Goal: Find contact information: Obtain details needed to contact an individual or organization

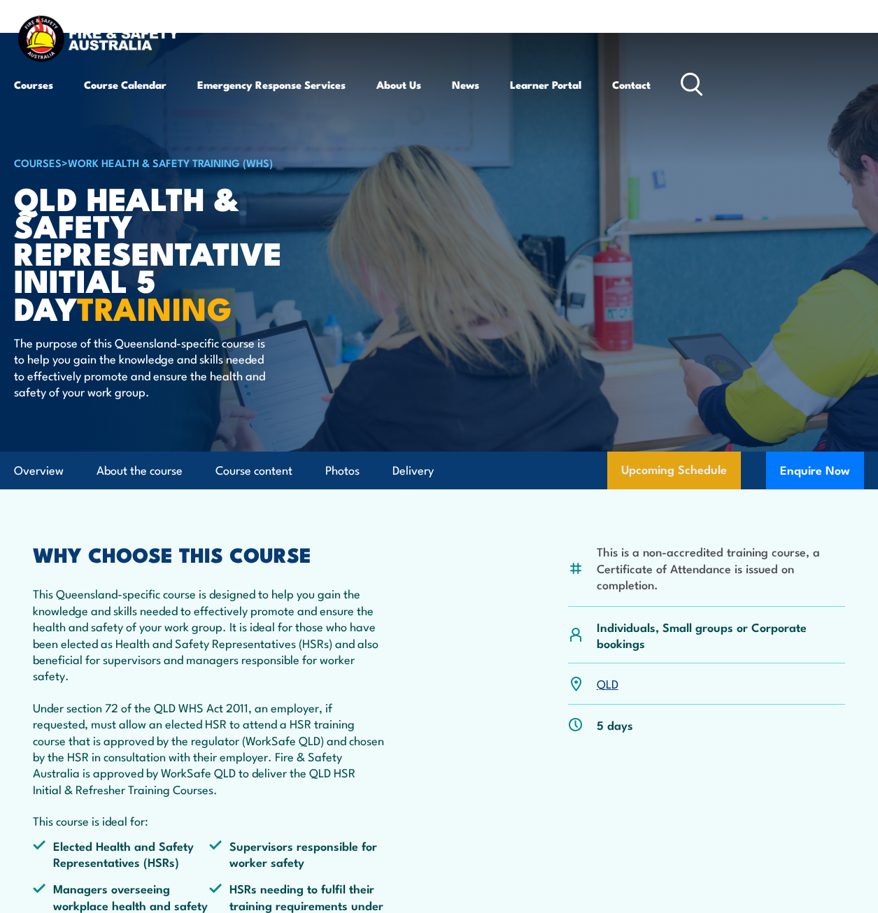
click at [689, 478] on link "Upcoming Schedule" at bounding box center [674, 471] width 134 height 38
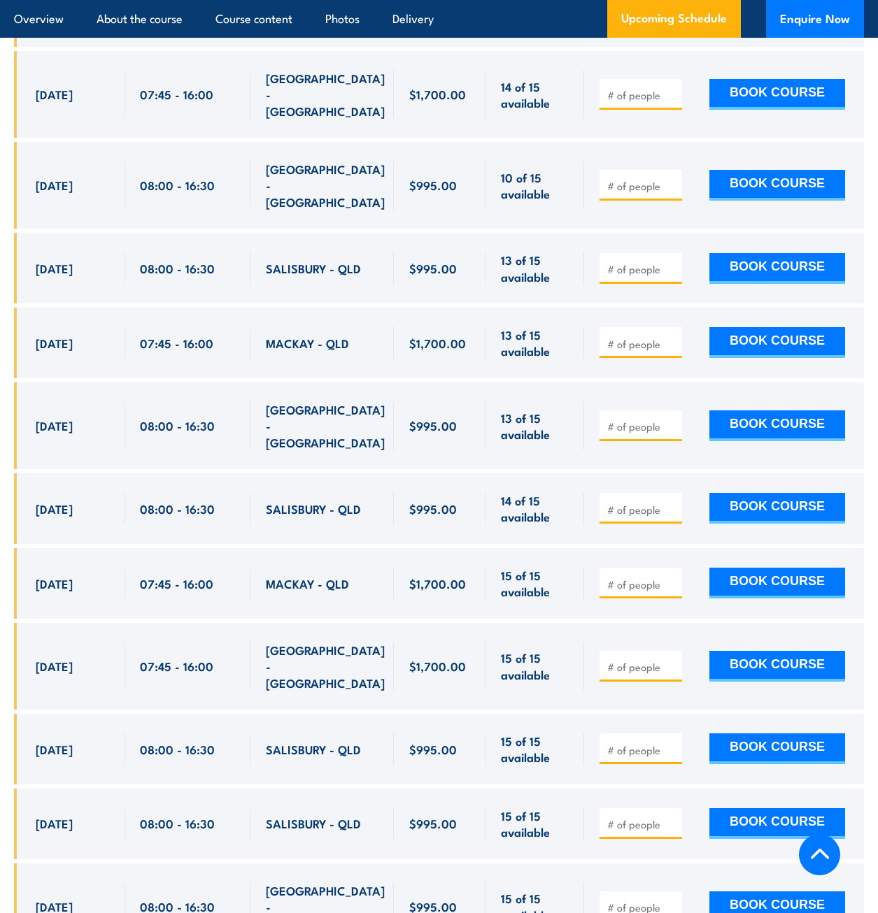
scroll to position [2380, 0]
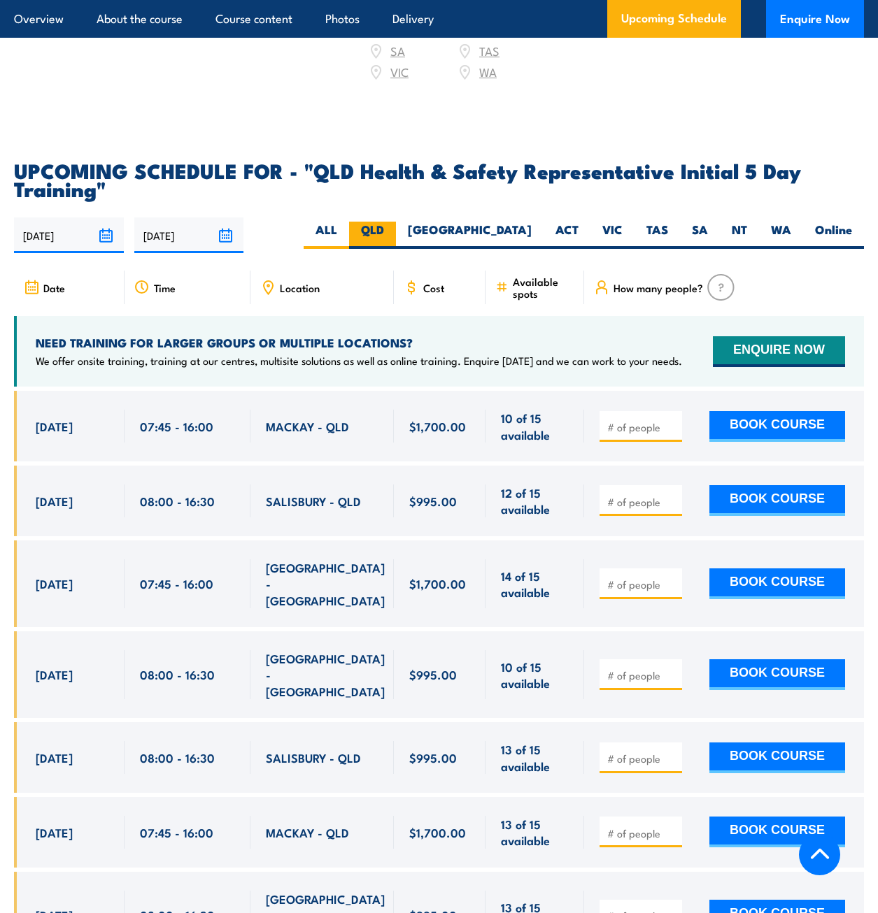
click at [396, 222] on label "QLD" at bounding box center [372, 235] width 47 height 27
click at [393, 222] on input "QLD" at bounding box center [388, 226] width 9 height 9
radio input "true"
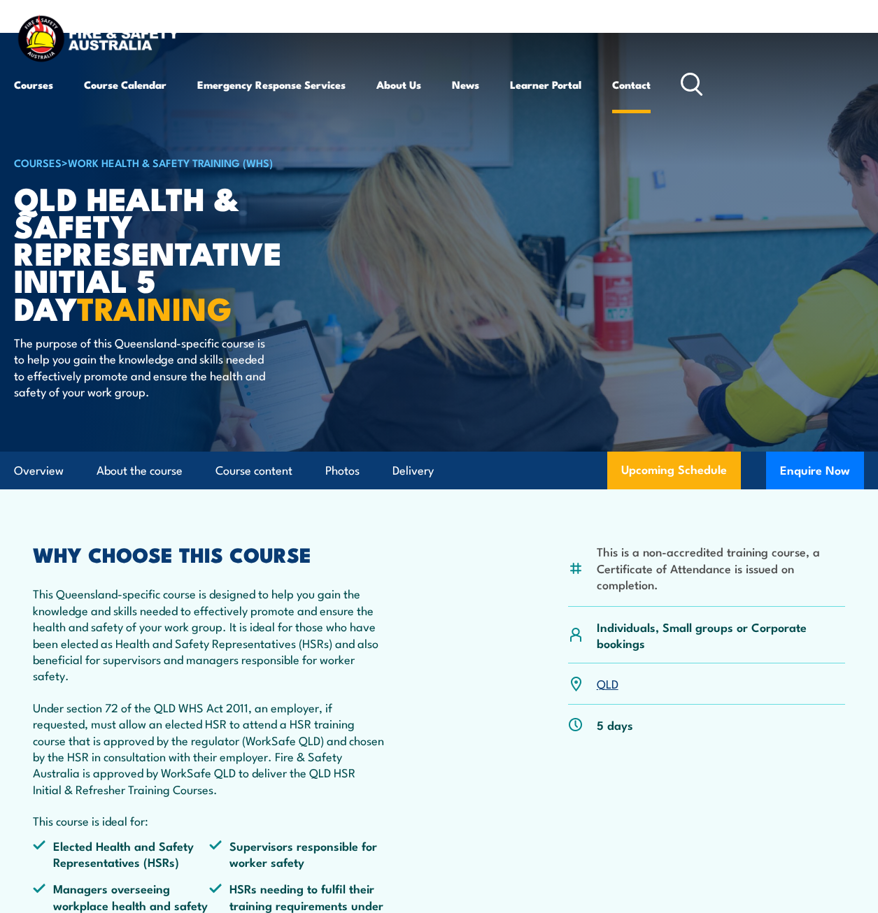
click at [628, 82] on link "Contact" at bounding box center [631, 85] width 38 height 34
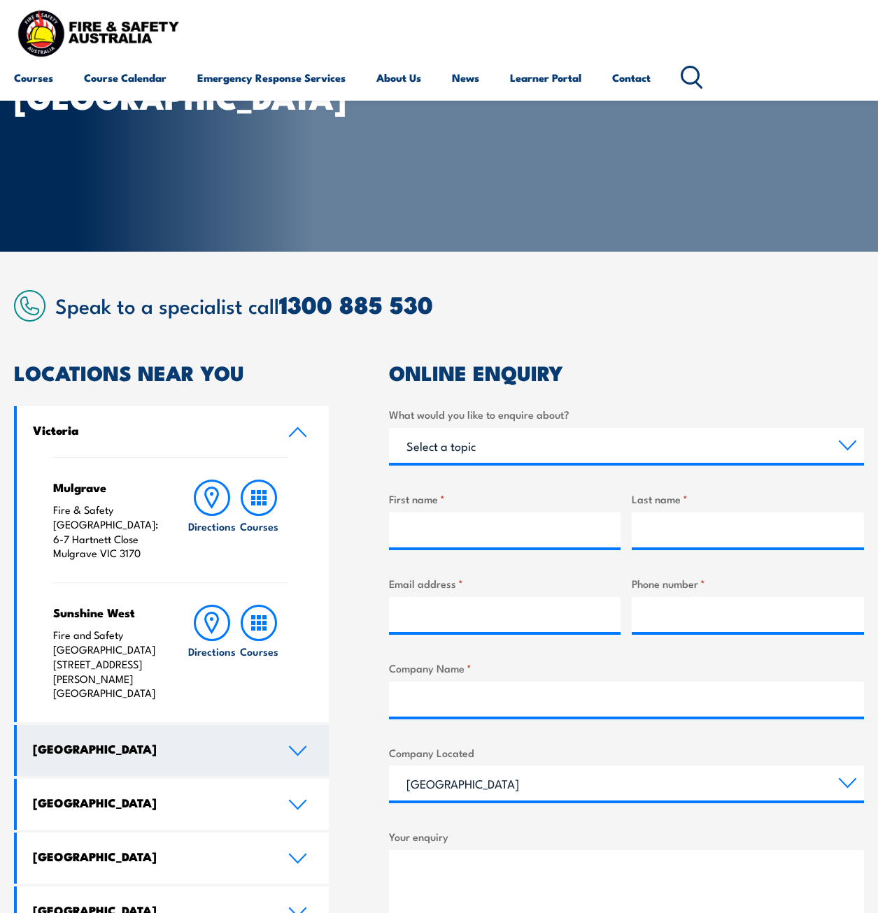
scroll to position [140, 0]
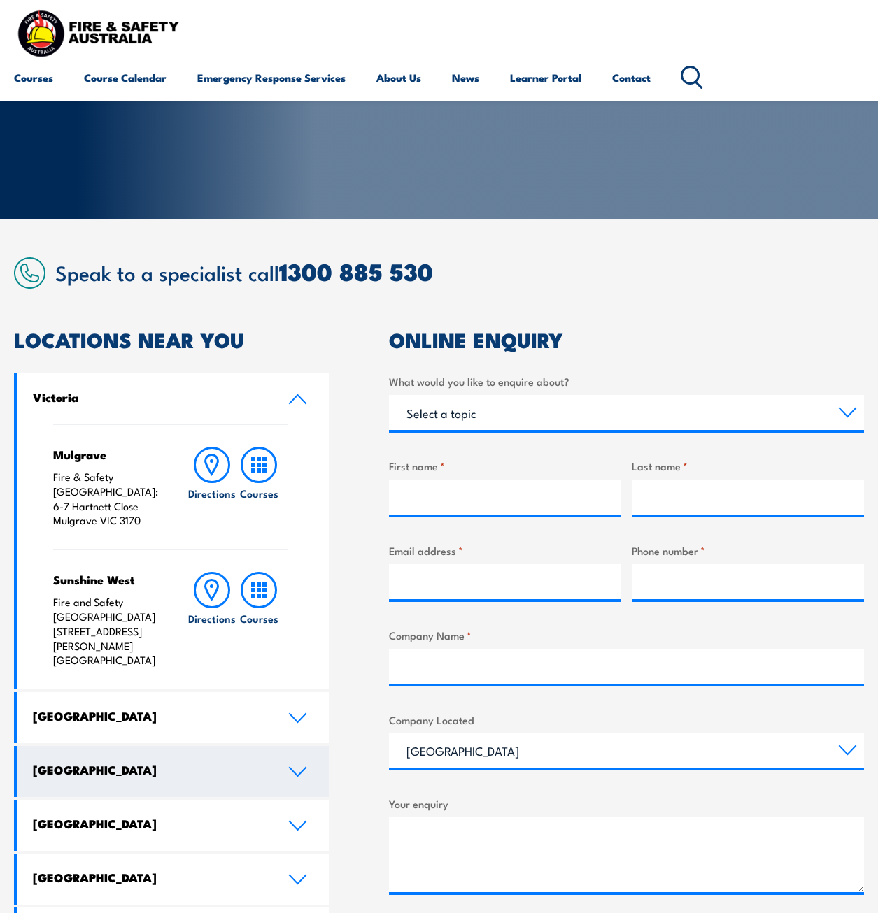
click at [278, 760] on link "[GEOGRAPHIC_DATA]" at bounding box center [173, 771] width 312 height 51
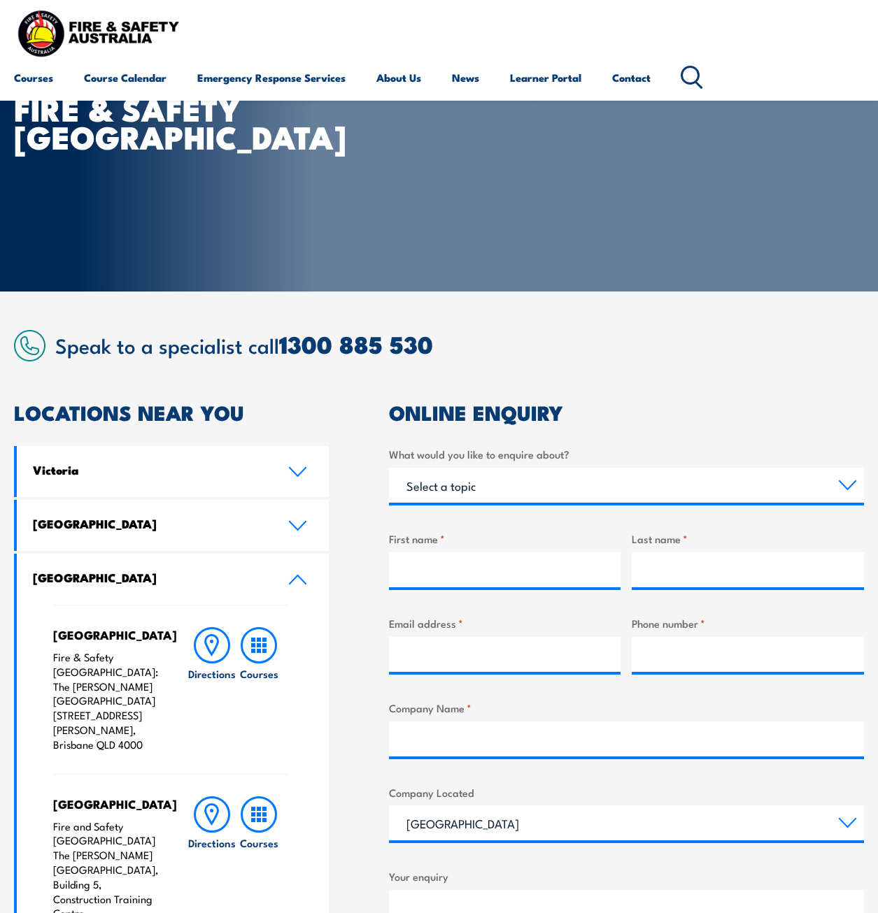
scroll to position [0, 0]
